Goal: Task Accomplishment & Management: Use online tool/utility

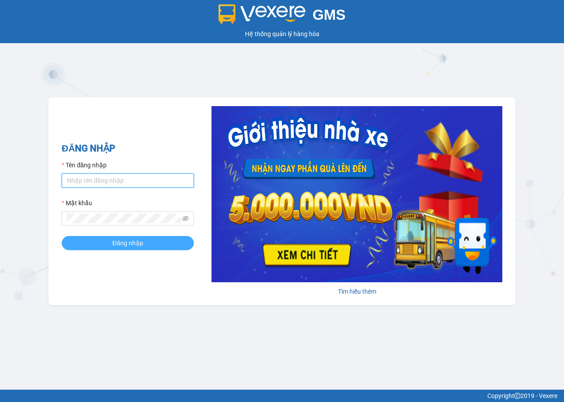
type input "viet.hoamaivt"
click at [105, 243] on button "Đăng nhập" at bounding box center [128, 243] width 132 height 14
